Goal: Task Accomplishment & Management: Use online tool/utility

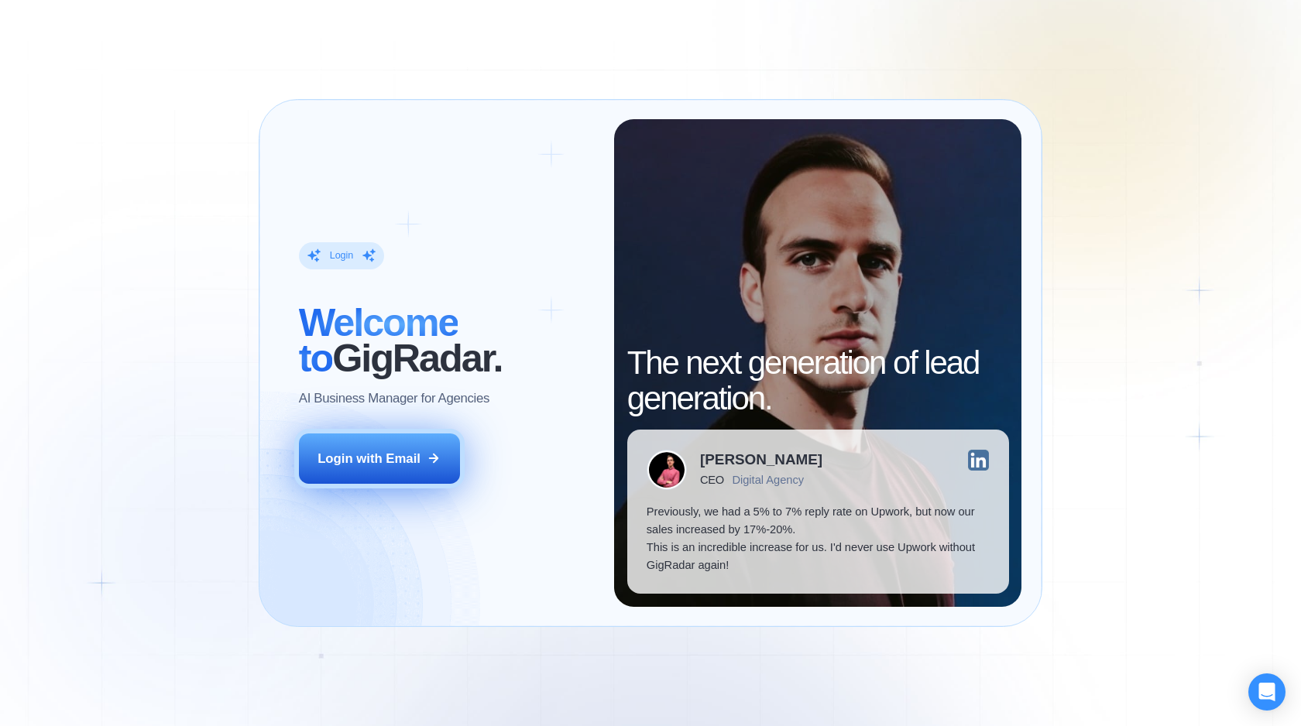
click at [388, 464] on div "Login with Email" at bounding box center [368, 459] width 103 height 18
click at [350, 460] on div "Login with Email" at bounding box center [368, 459] width 103 height 18
